Goal: Information Seeking & Learning: Understand process/instructions

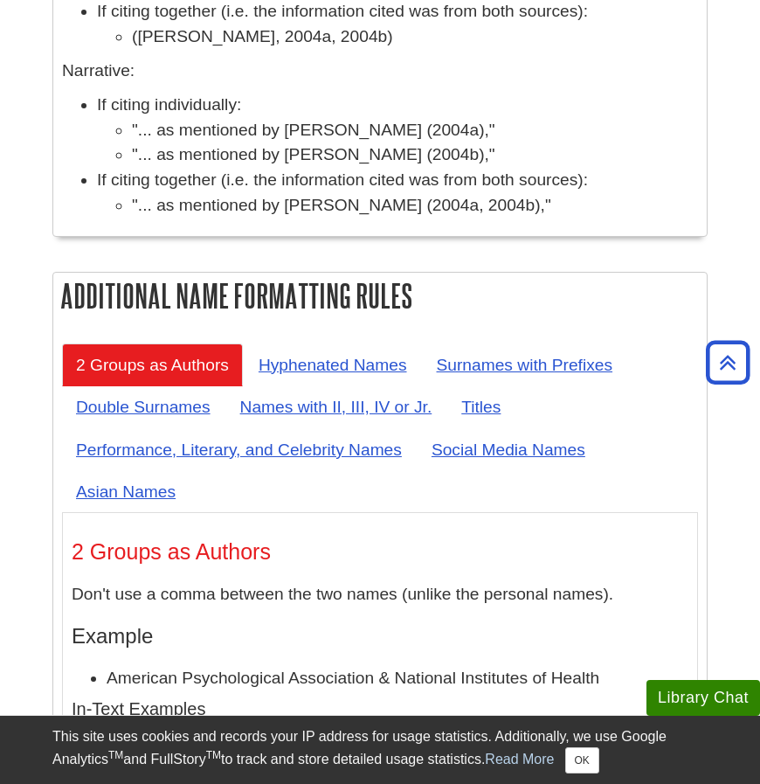
scroll to position [7599, 0]
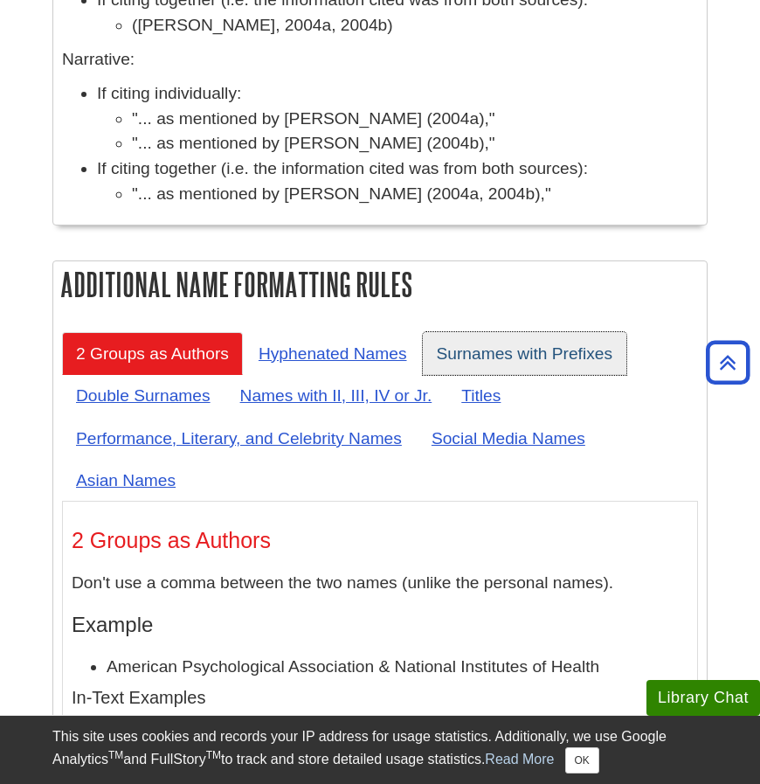
click at [523, 332] on link "Surnames with Prefixes" at bounding box center [525, 353] width 204 height 43
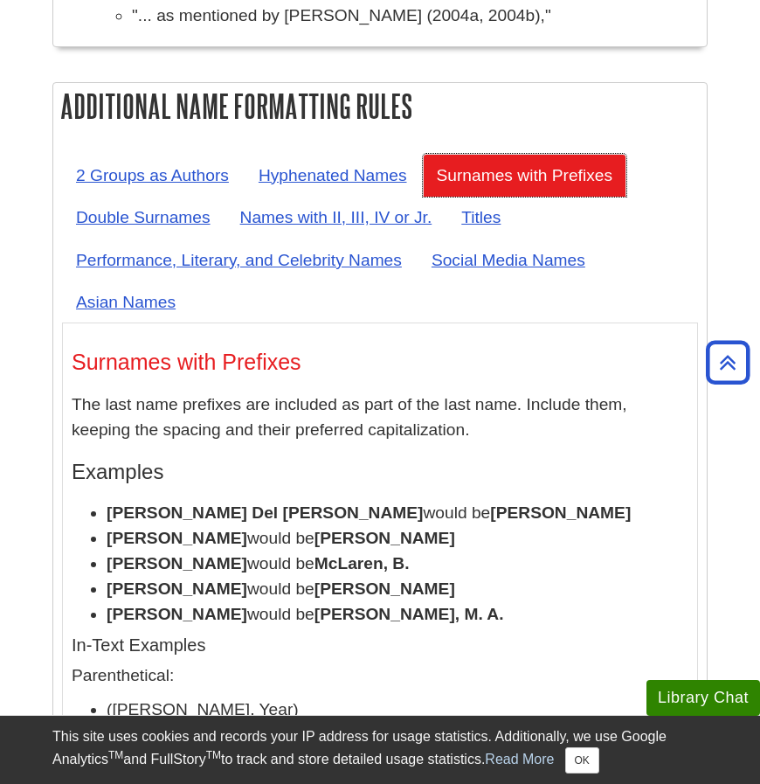
scroll to position [7558, 0]
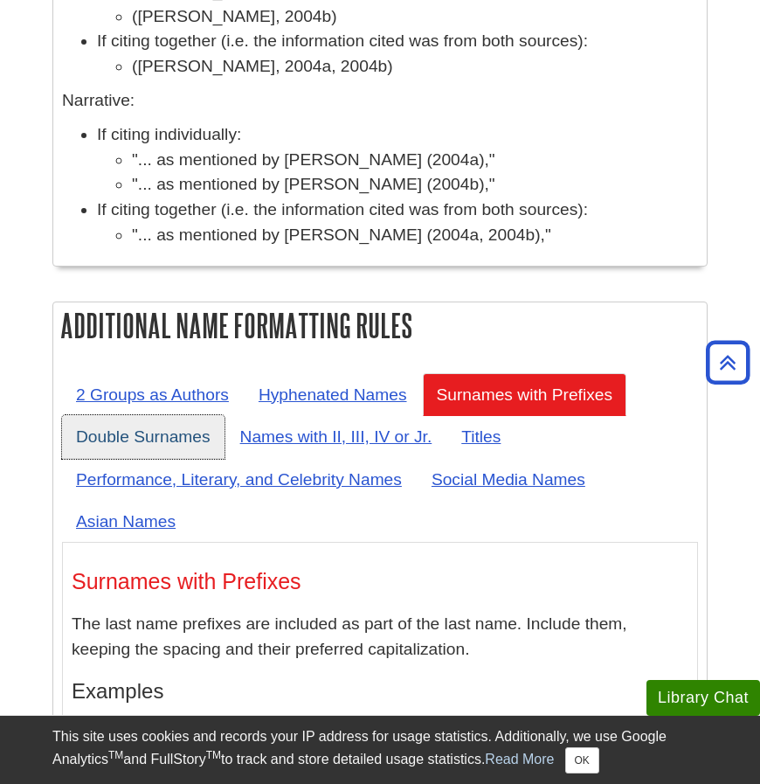
click at [163, 415] on link "Double Surnames" at bounding box center [143, 436] width 163 height 43
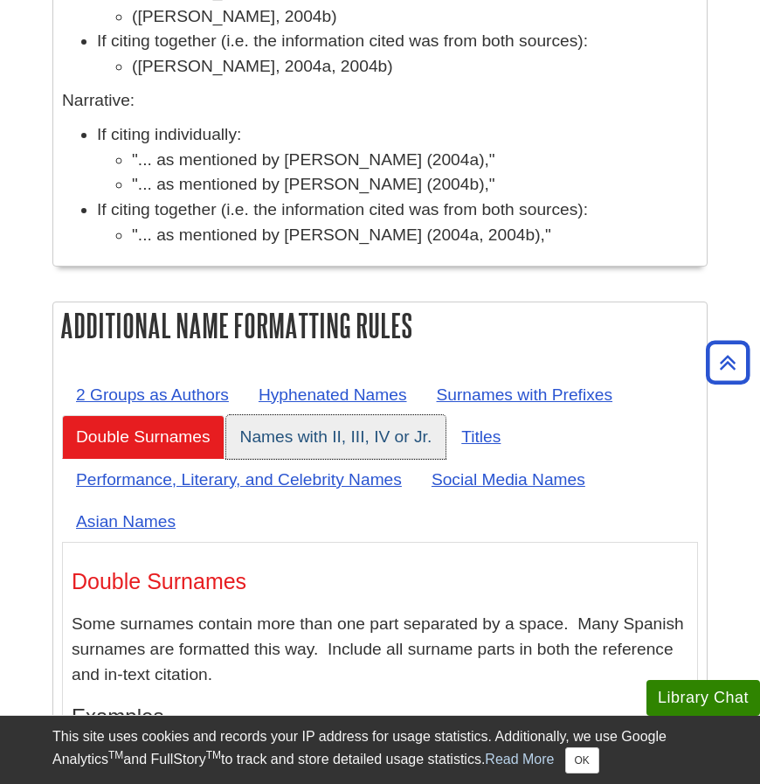
click at [302, 415] on link "Names with II, III, IV or Jr." at bounding box center [336, 436] width 220 height 43
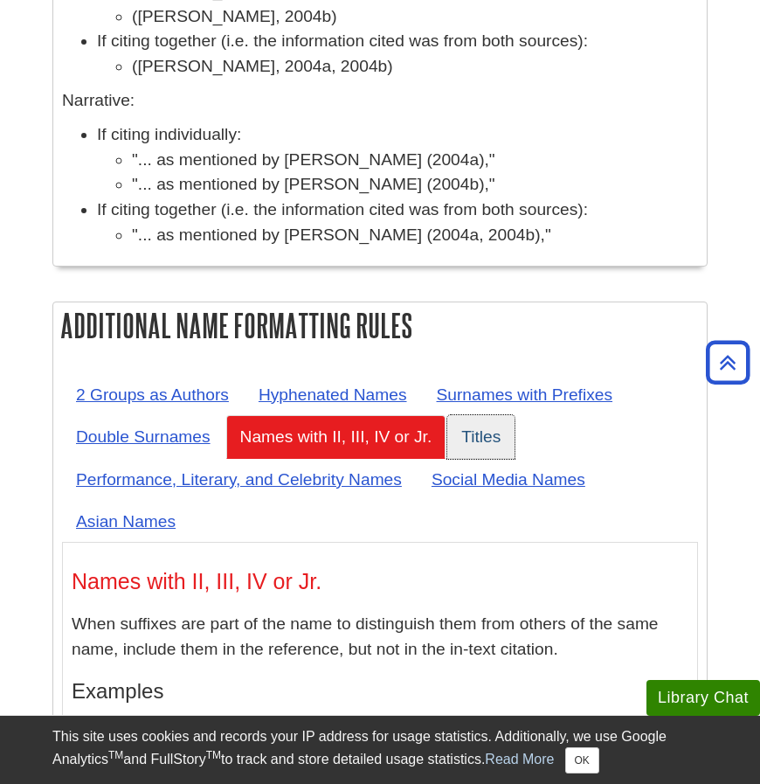
click at [500, 415] on link "Titles" at bounding box center [480, 436] width 67 height 43
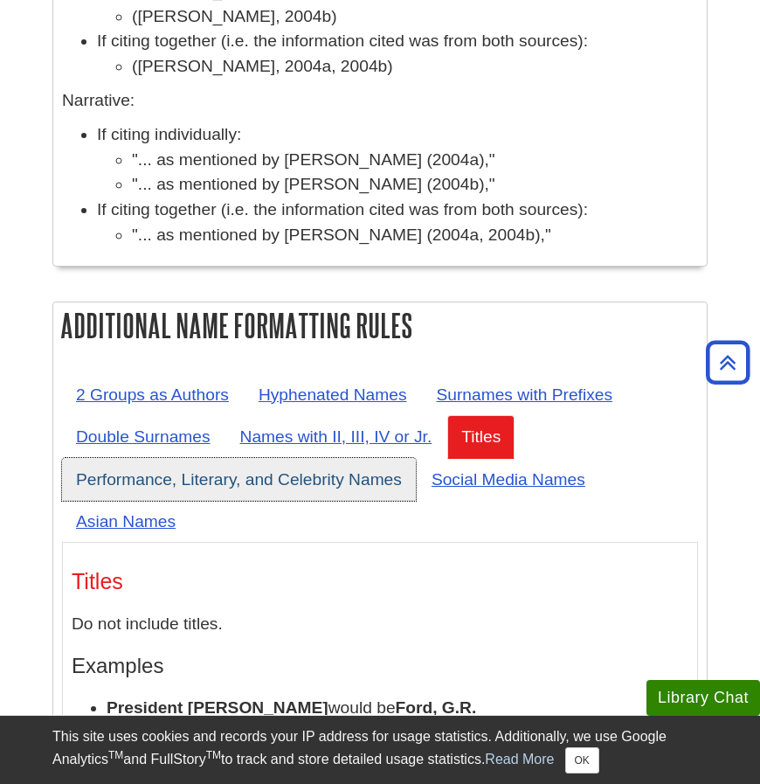
click at [204, 458] on link "Performance, Literary, and Celebrity Names" at bounding box center [239, 479] width 354 height 43
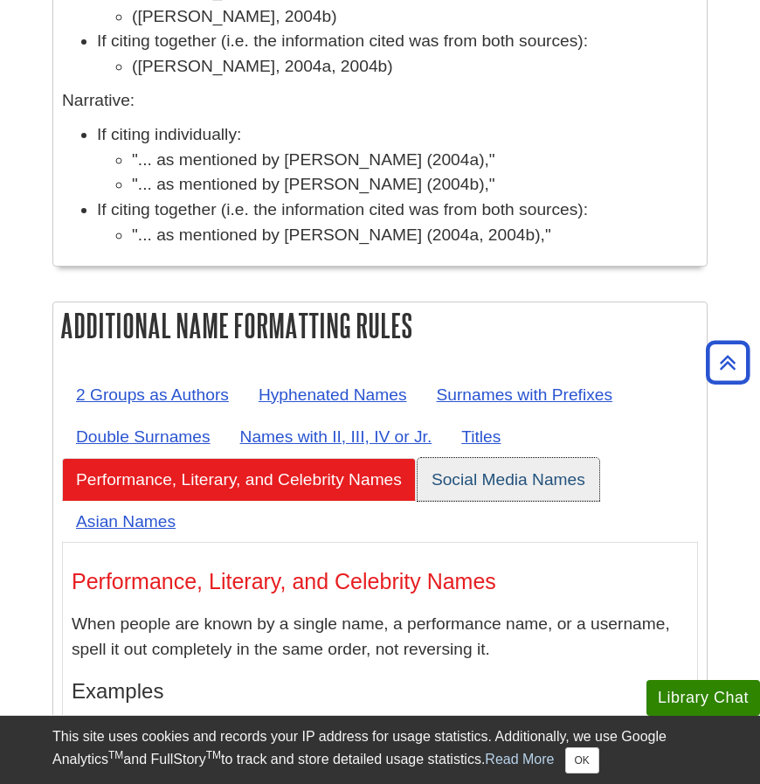
click at [534, 458] on link "Social Media Names" at bounding box center [509, 479] width 182 height 43
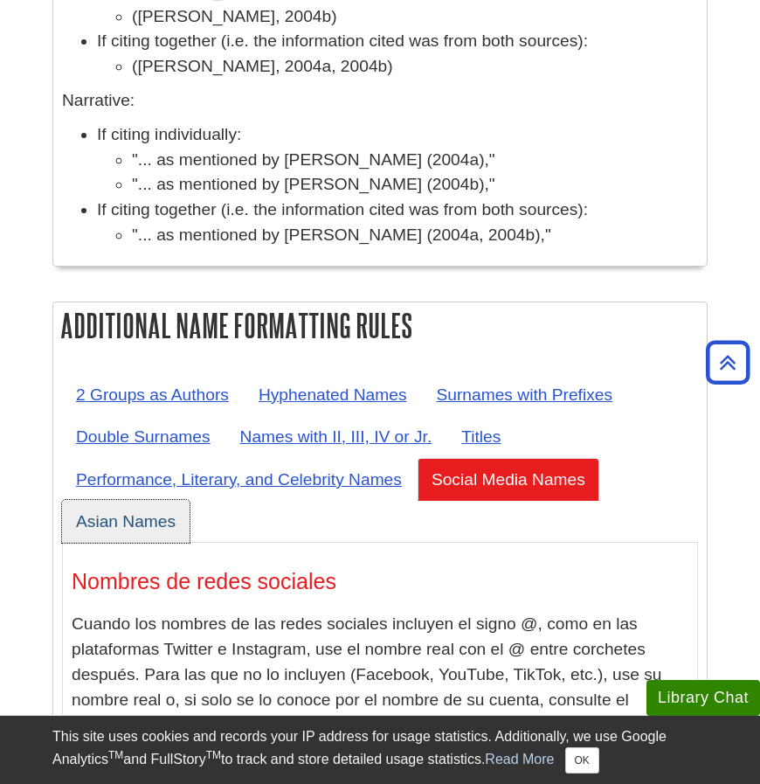
click at [177, 500] on link "Asian Names" at bounding box center [126, 521] width 128 height 43
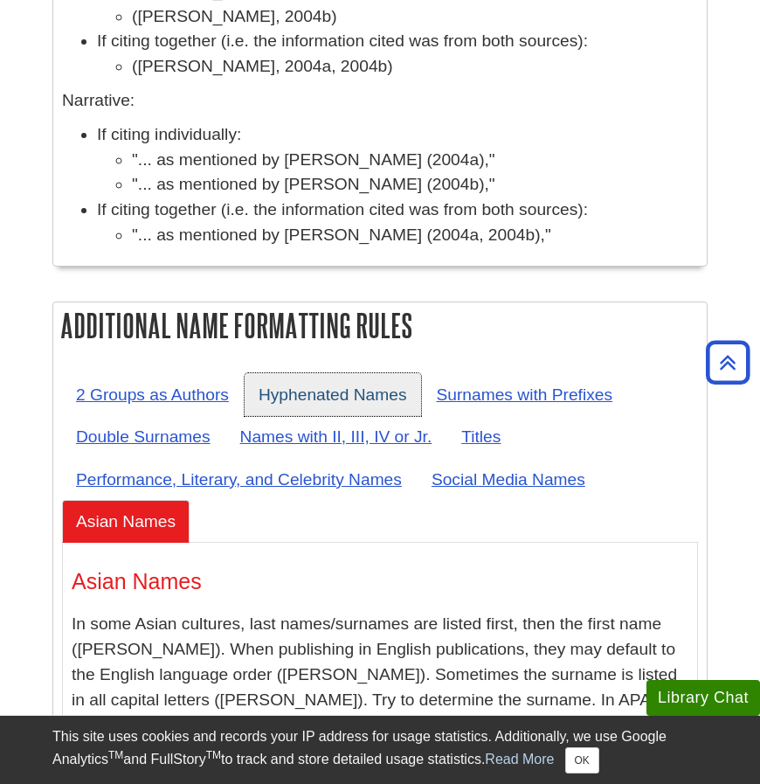
click at [343, 373] on link "Hyphenated Names" at bounding box center [333, 394] width 177 height 43
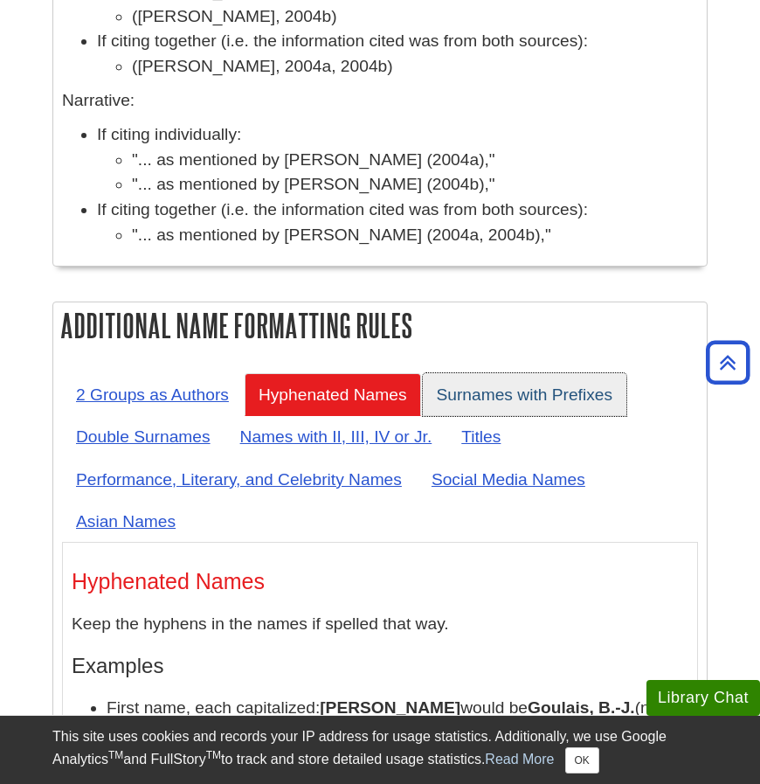
click at [523, 373] on link "Surnames with Prefixes" at bounding box center [525, 394] width 204 height 43
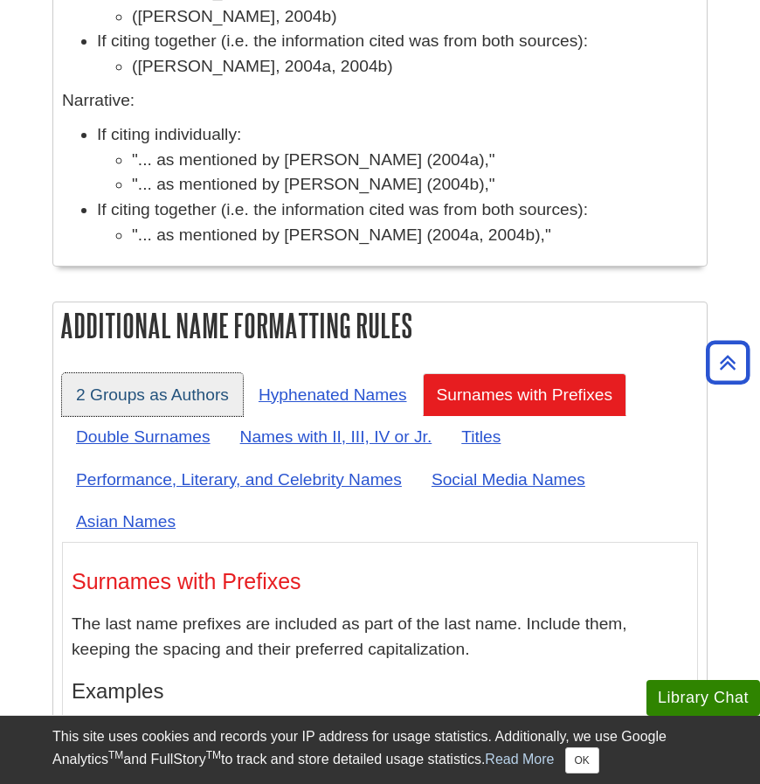
click at [234, 373] on link "2 Groups as Authors" at bounding box center [152, 394] width 181 height 43
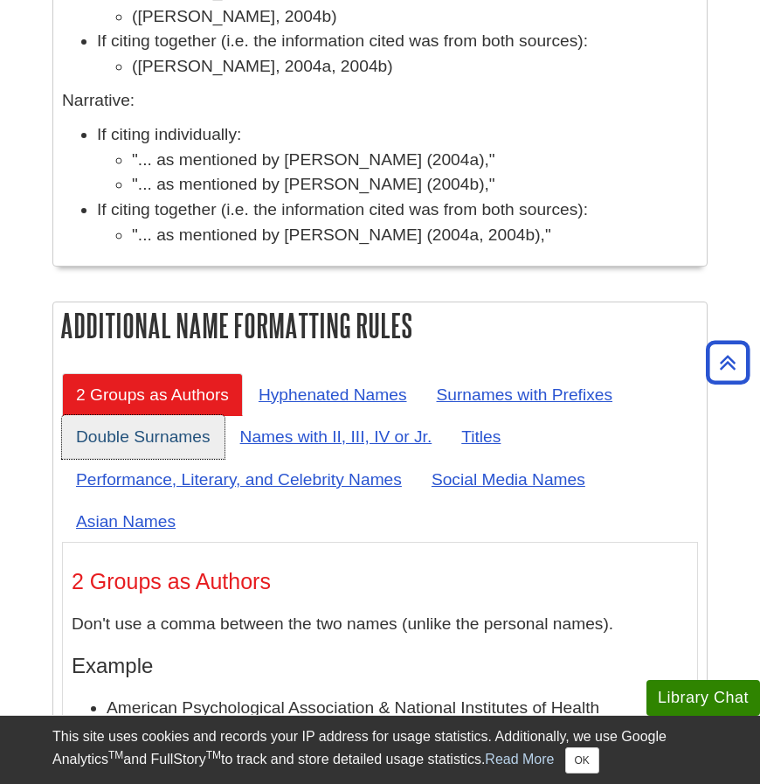
click at [211, 415] on link "Double Surnames" at bounding box center [143, 436] width 163 height 43
